Goal: Find specific page/section: Find specific page/section

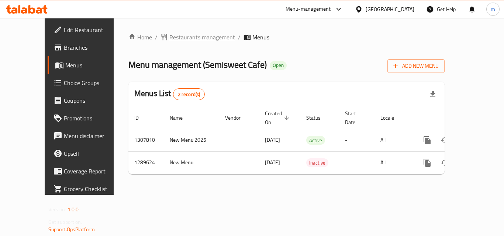
click at [184, 38] on span "Restaurants management" at bounding box center [202, 37] width 66 height 9
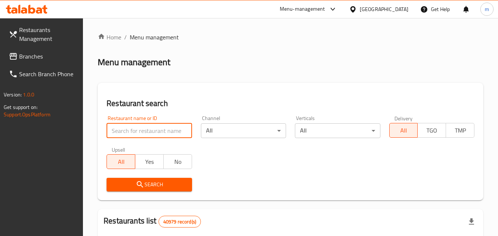
click at [146, 133] on input "search" at bounding box center [149, 131] width 85 height 15
paste input "697771"
type input "697771"
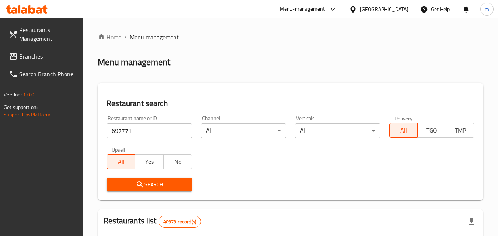
click at [140, 184] on icon "submit" at bounding box center [140, 184] width 9 height 9
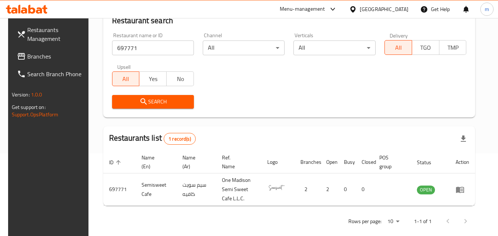
scroll to position [93, 0]
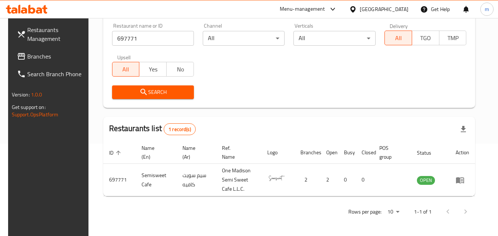
click at [40, 57] on span "Branches" at bounding box center [56, 56] width 58 height 9
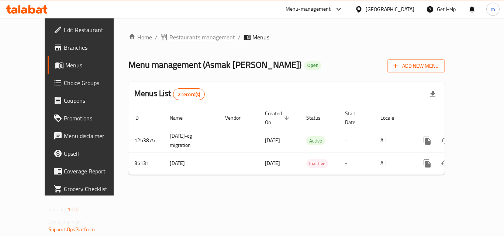
click at [184, 33] on span "Restaurants management" at bounding box center [202, 37] width 66 height 9
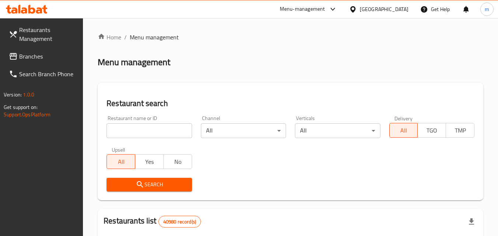
click at [153, 139] on div "Restaurant name or ID Restaurant name or ID" at bounding box center [149, 126] width 94 height 31
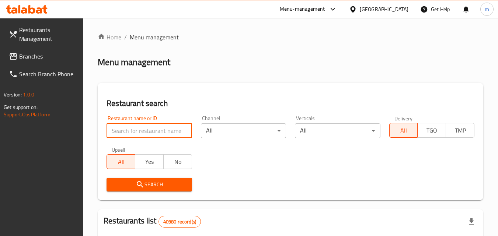
click at [153, 135] on input "search" at bounding box center [149, 131] width 85 height 15
paste input "18128"
type input "18128"
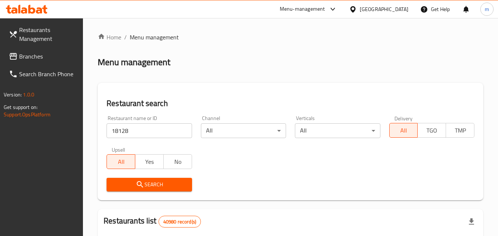
click at [152, 188] on span "Search" at bounding box center [148, 184] width 73 height 9
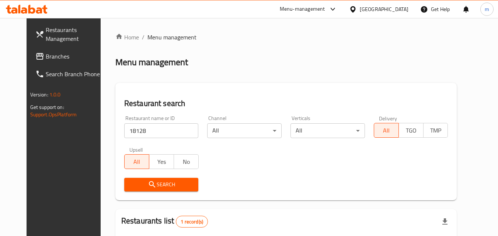
scroll to position [86, 0]
